Goal: Check status: Check status

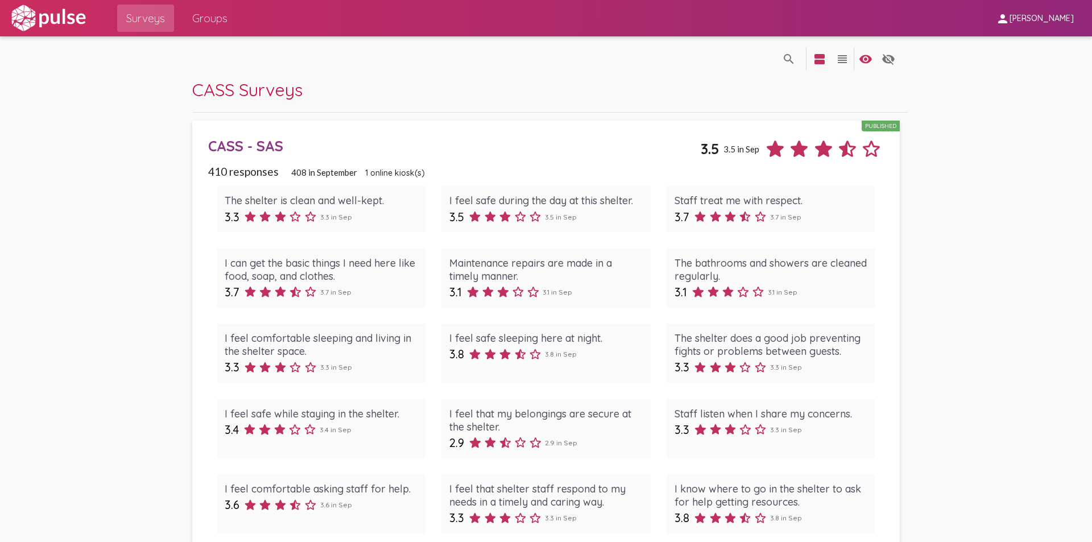
click at [253, 148] on div "CASS - SAS" at bounding box center [454, 146] width 492 height 18
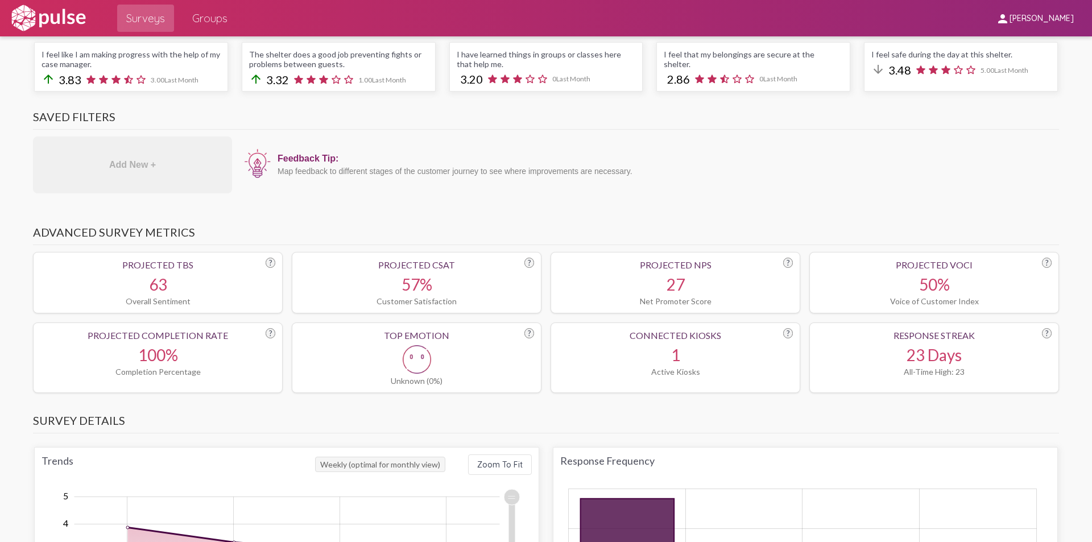
scroll to position [796, 0]
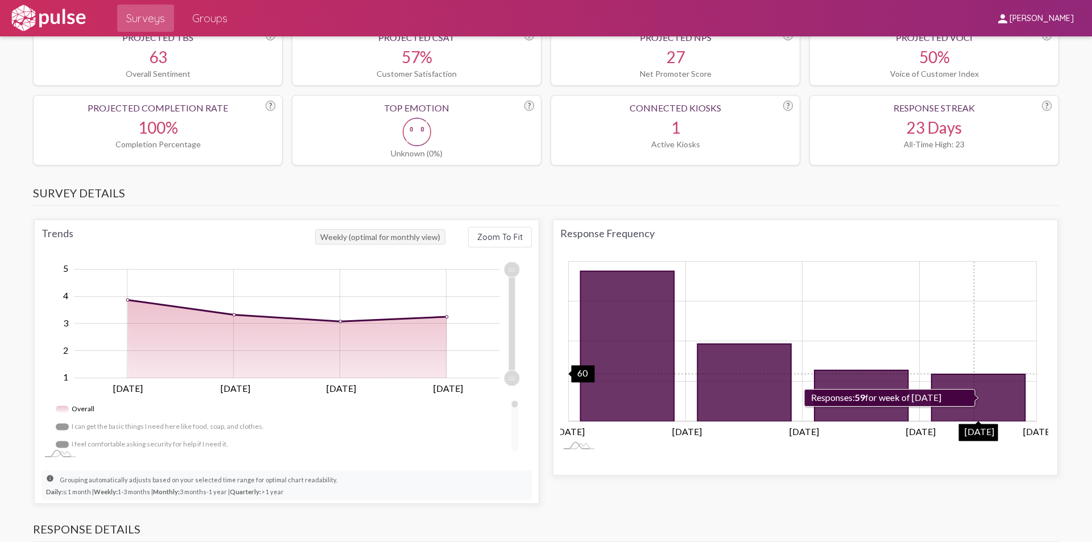
click at [970, 374] on icon "59 2025-09-22" at bounding box center [978, 397] width 94 height 47
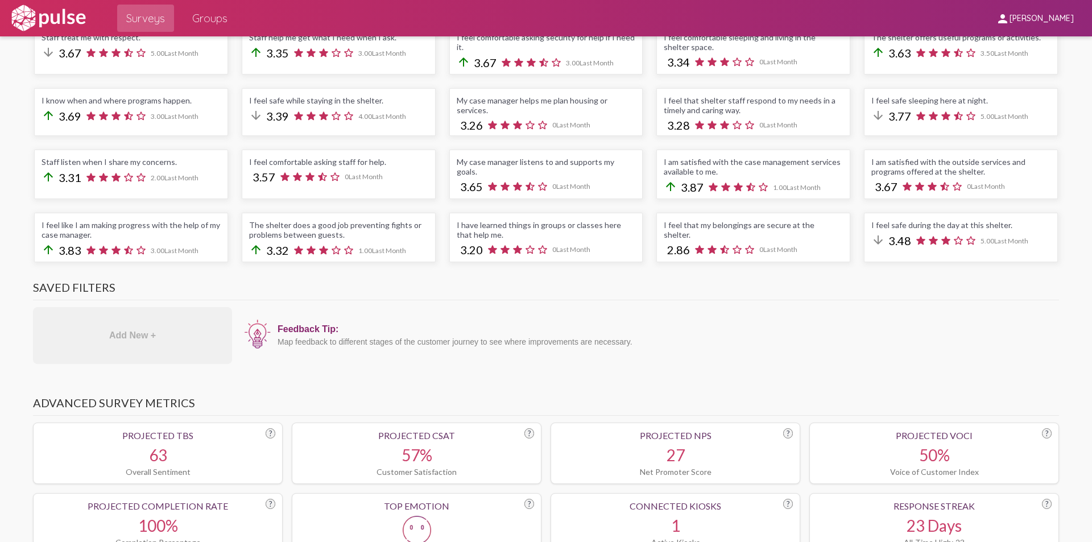
scroll to position [57, 0]
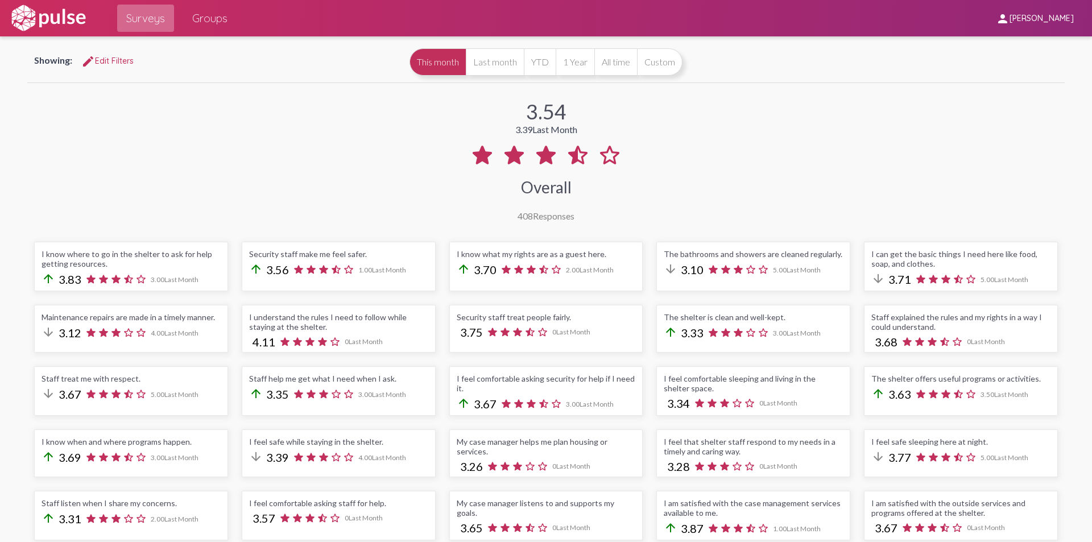
click at [136, 17] on span "Surveys" at bounding box center [145, 18] width 39 height 20
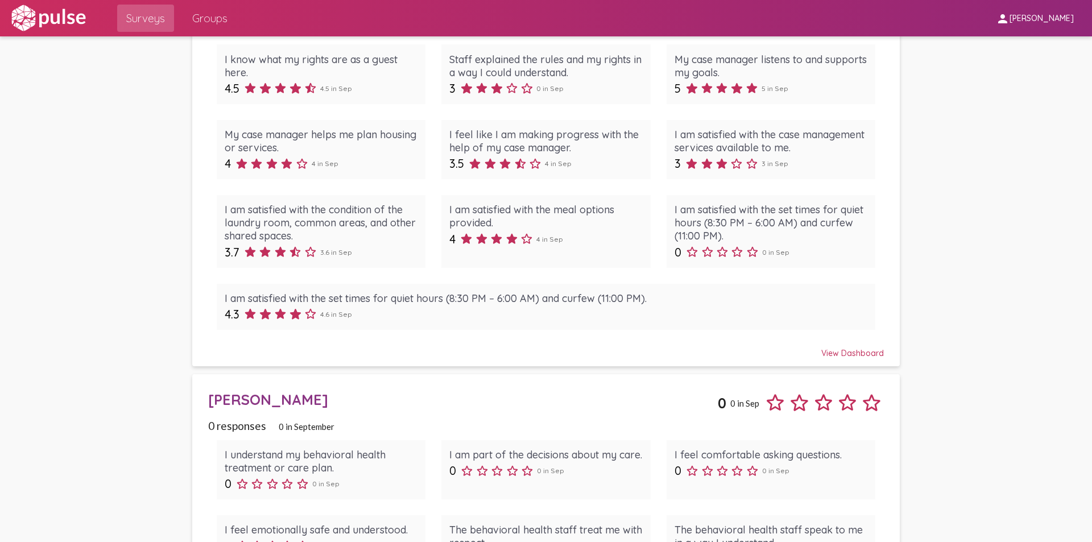
scroll to position [2058, 0]
